Goal: Find specific page/section: Find specific page/section

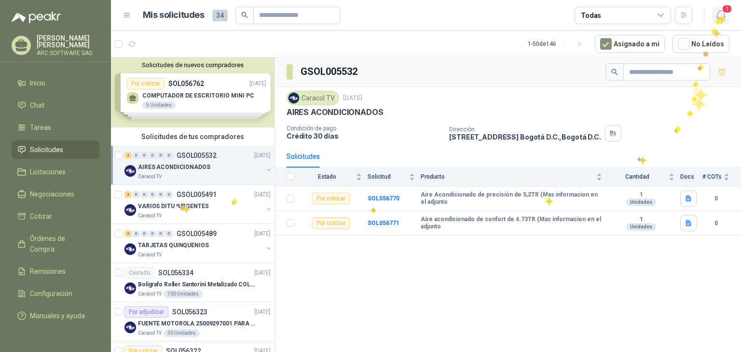
click at [722, 14] on icon "button" at bounding box center [721, 15] width 12 height 12
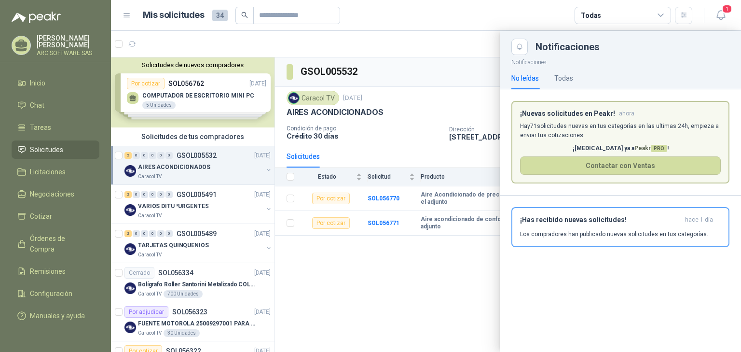
click at [175, 206] on div at bounding box center [426, 191] width 630 height 321
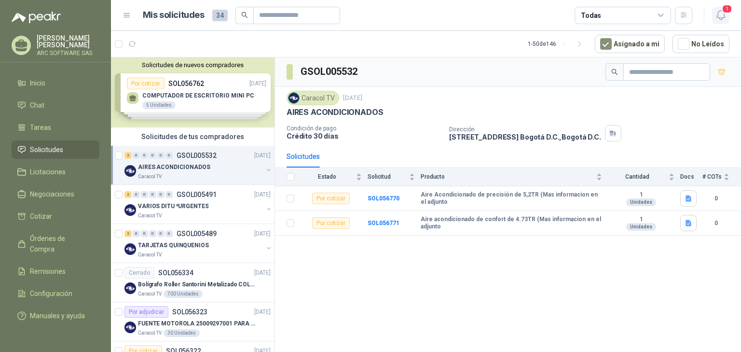
click at [721, 18] on icon "button" at bounding box center [721, 15] width 12 height 12
